Goal: Task Accomplishment & Management: Manage account settings

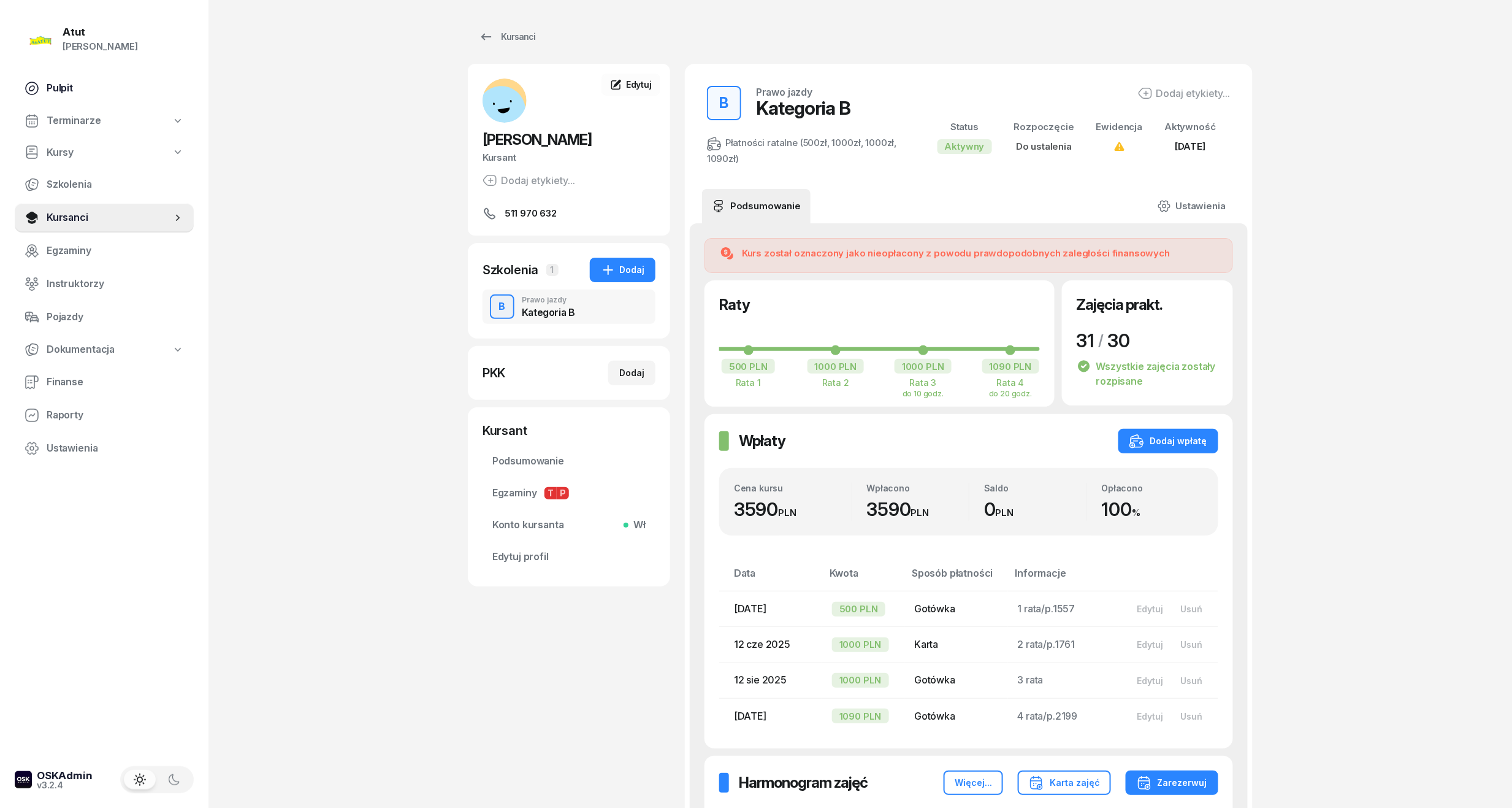
click at [45, 96] on link "Pulpit" at bounding box center [104, 88] width 179 height 30
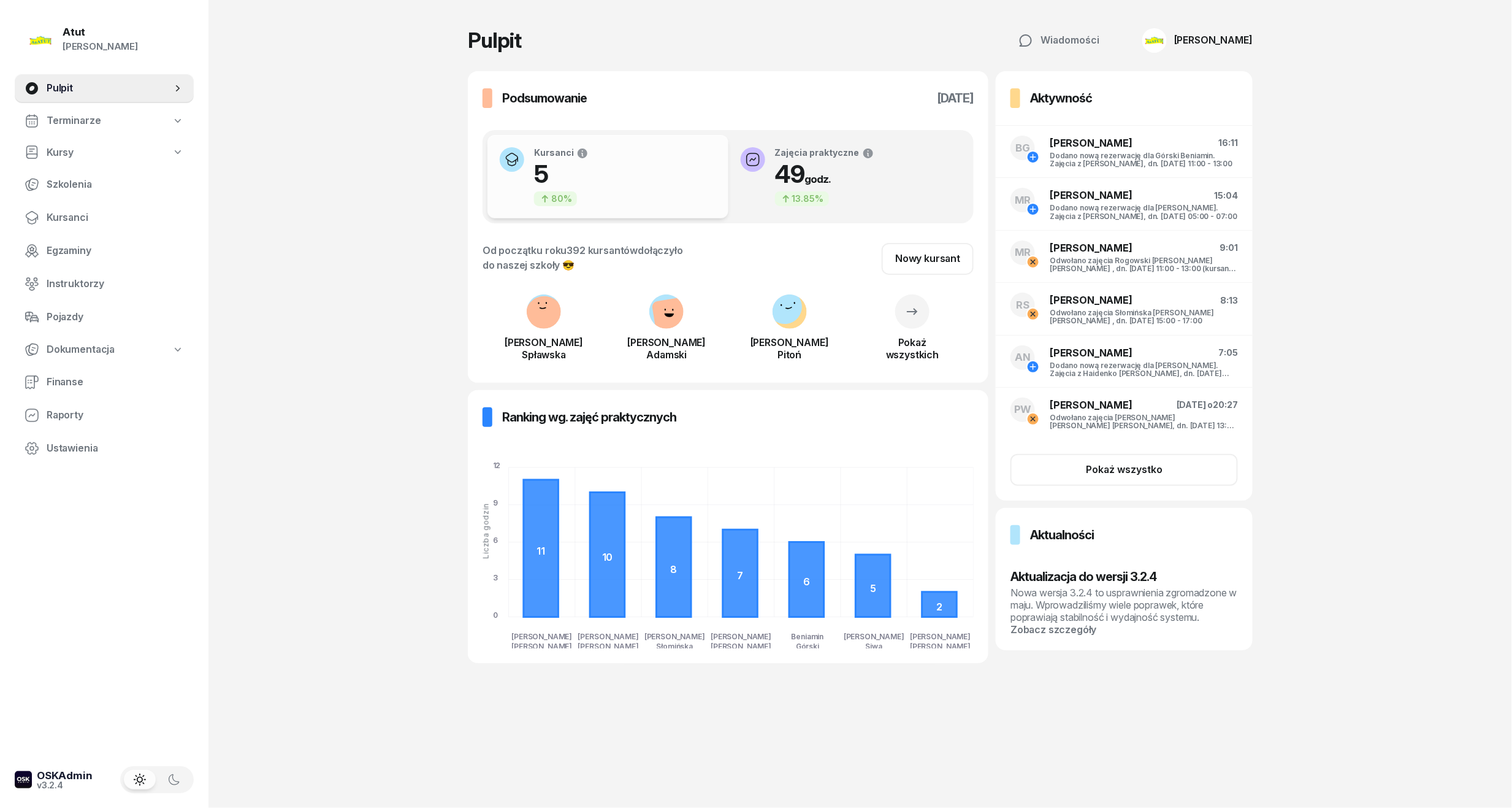
click at [63, 119] on span "Terminarze" at bounding box center [73, 121] width 54 height 16
click at [49, 147] on span "Instruktorzy" at bounding box center [115, 153] width 138 height 16
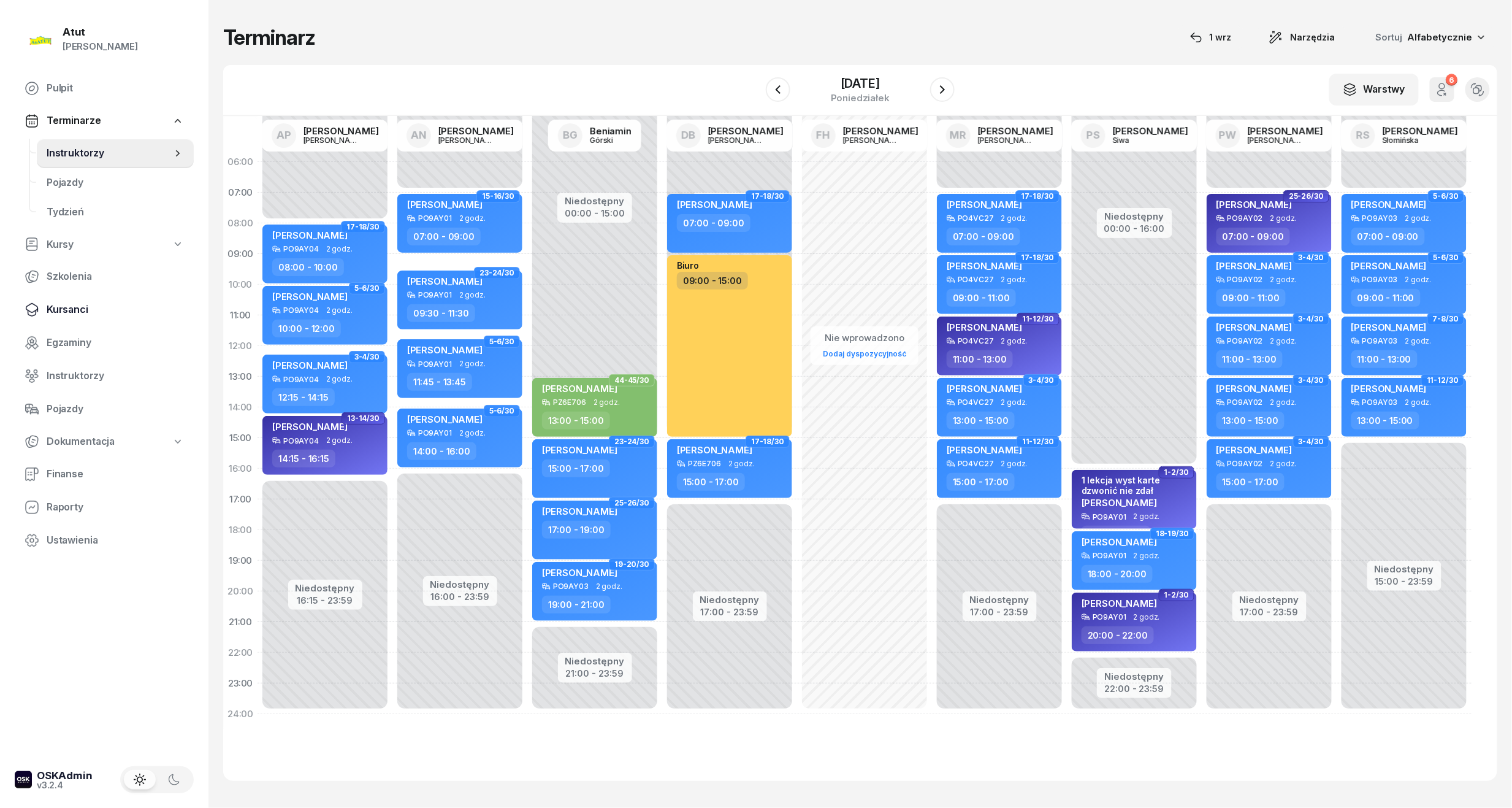
click at [70, 313] on span "Kursanci" at bounding box center [115, 310] width 138 height 16
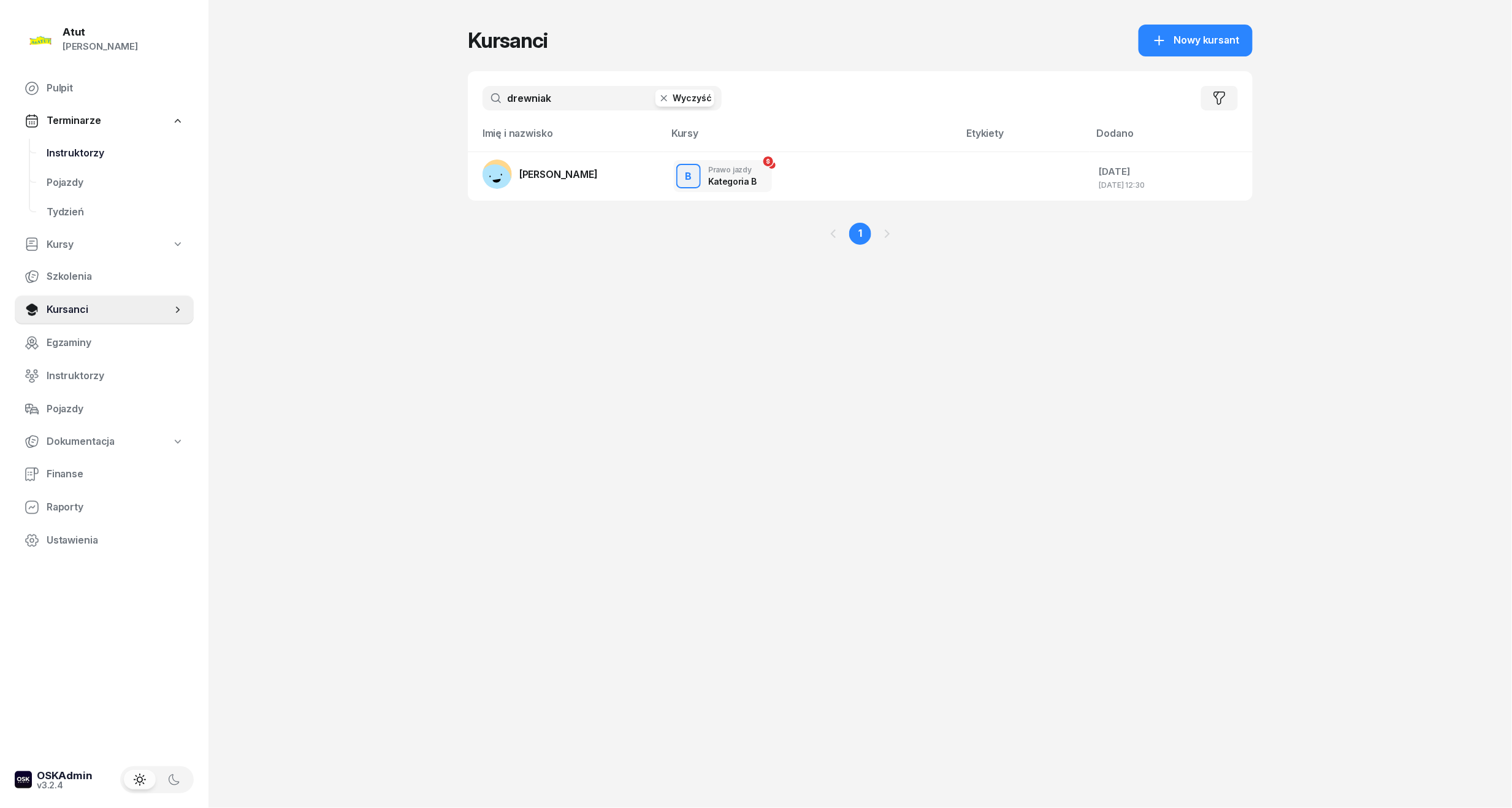
drag, startPoint x: 572, startPoint y: 98, endPoint x: 148, endPoint y: 143, distance: 426.4
click at [148, 143] on div "Atut [PERSON_NAME] Pulpit Terminarze Instruktorzy Pojazdy Tydzień Kursy Szkolen…" at bounding box center [756, 404] width 1512 height 808
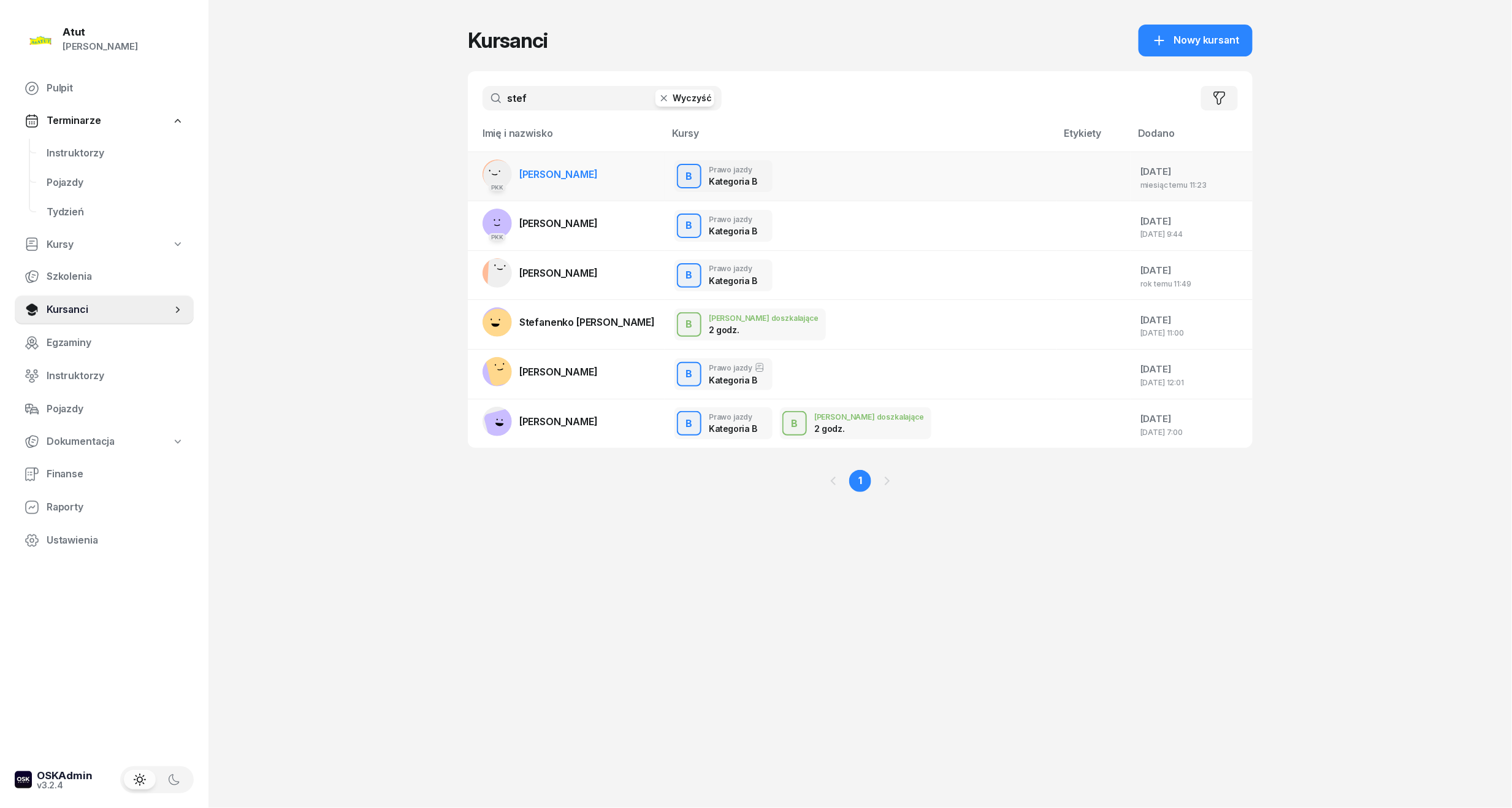
type input "stef"
click at [582, 180] on link "PKK [PERSON_NAME]" at bounding box center [540, 174] width 115 height 30
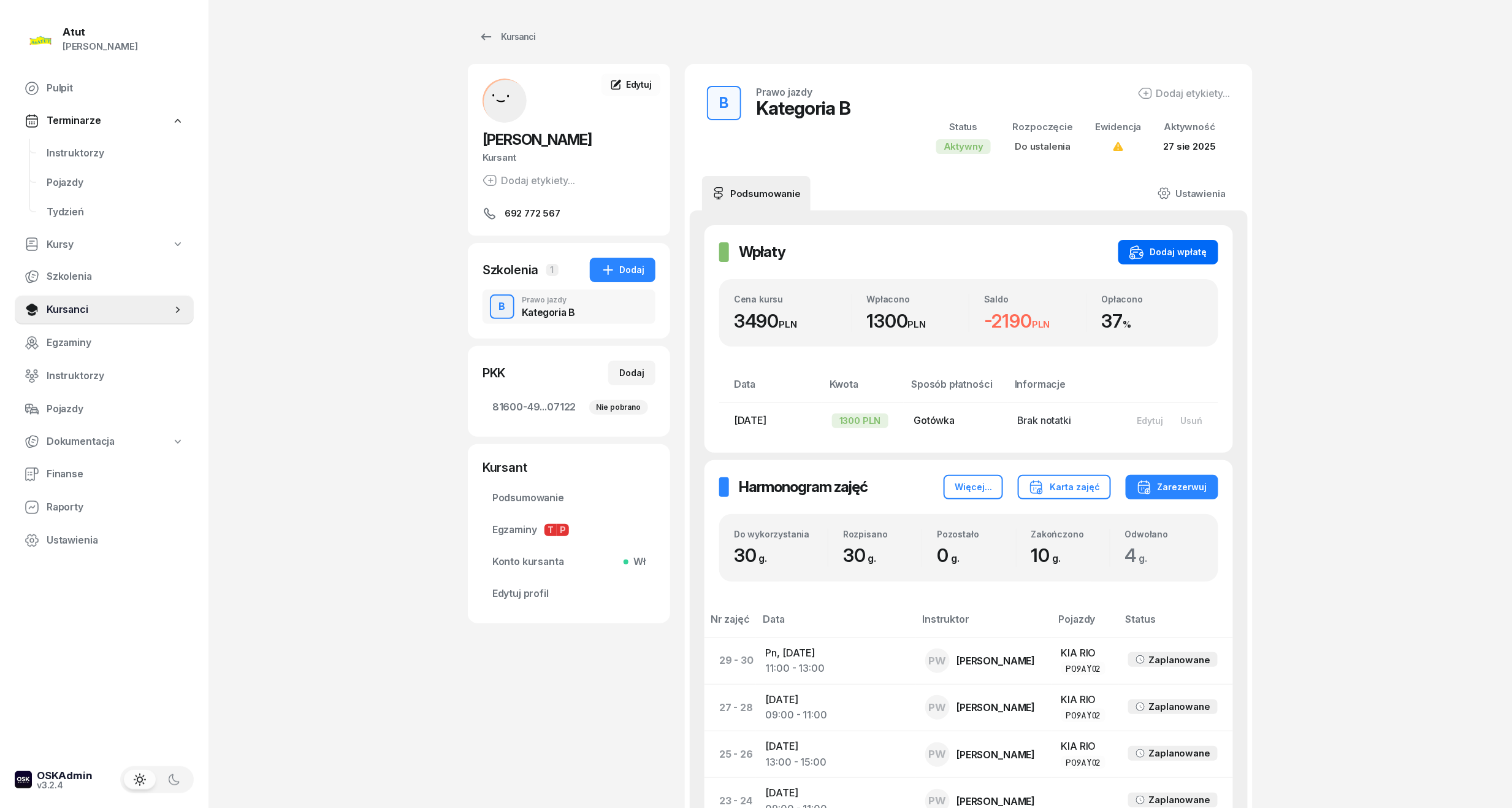
click at [1171, 246] on div "Dodaj wpłatę" at bounding box center [1169, 252] width 78 height 14
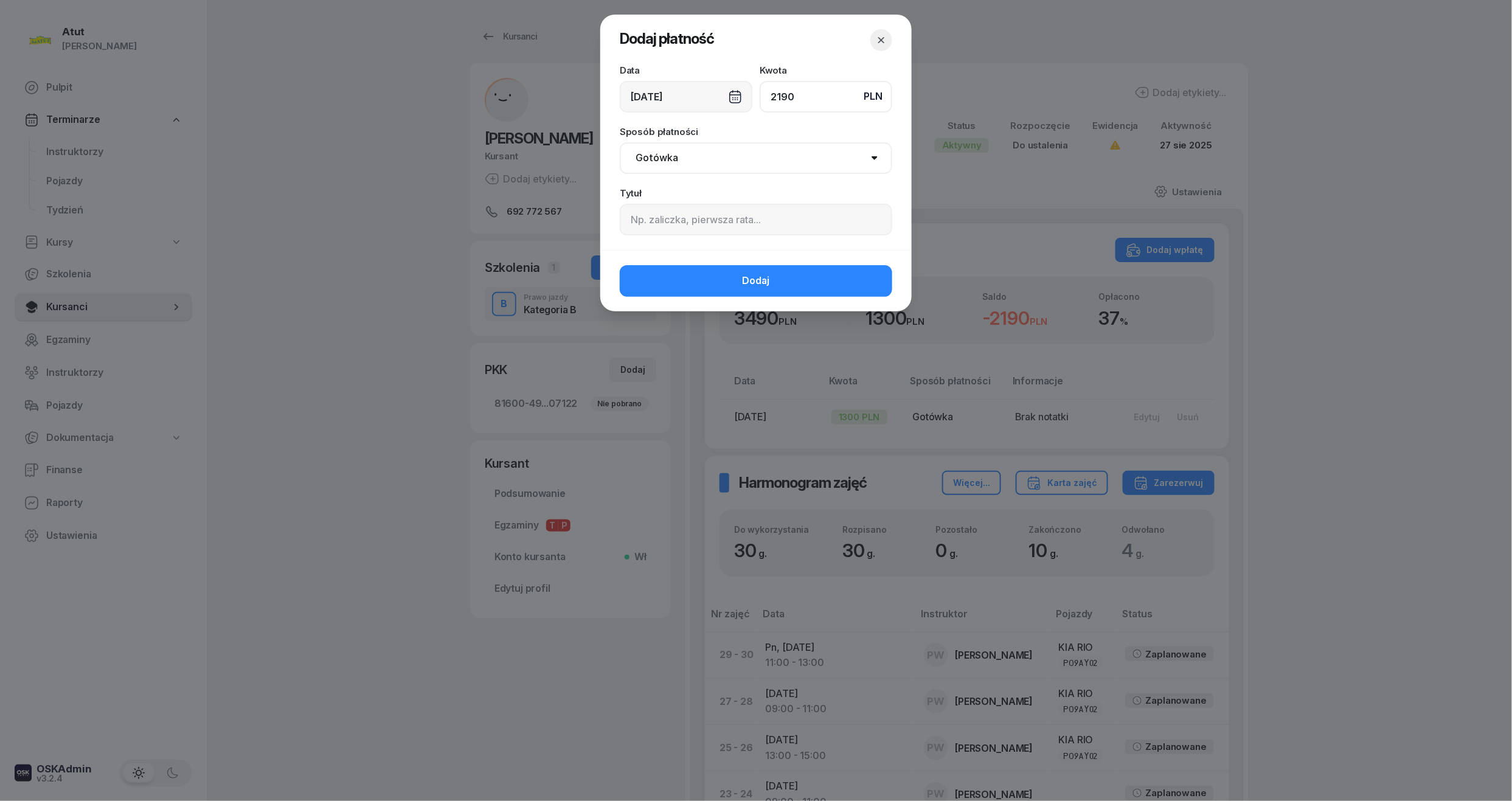
type input "2190"
click at [671, 216] on input at bounding box center [756, 219] width 273 height 31
type input "p.2204"
drag, startPoint x: 658, startPoint y: 153, endPoint x: 672, endPoint y: 175, distance: 26.1
click at [658, 153] on select "Gotówka Karta Przelew Płatności online BLIK" at bounding box center [756, 158] width 273 height 31
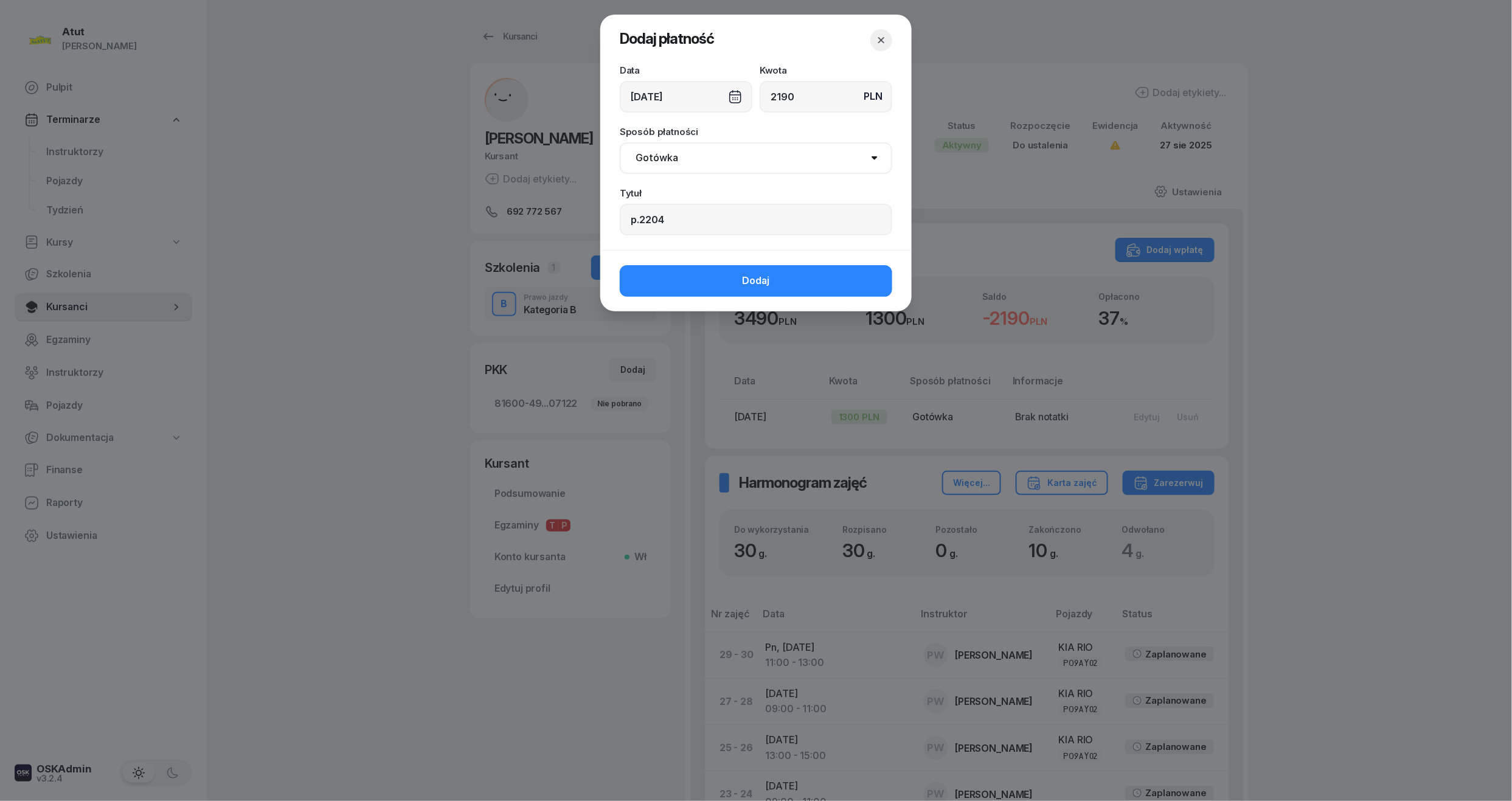
select select "online"
click at [620, 142] on select "Gotówka Karta Przelew Płatności online BLIK" at bounding box center [756, 158] width 273 height 31
click at [697, 271] on button "Dodaj" at bounding box center [756, 281] width 273 height 31
